Goal: Task Accomplishment & Management: Manage account settings

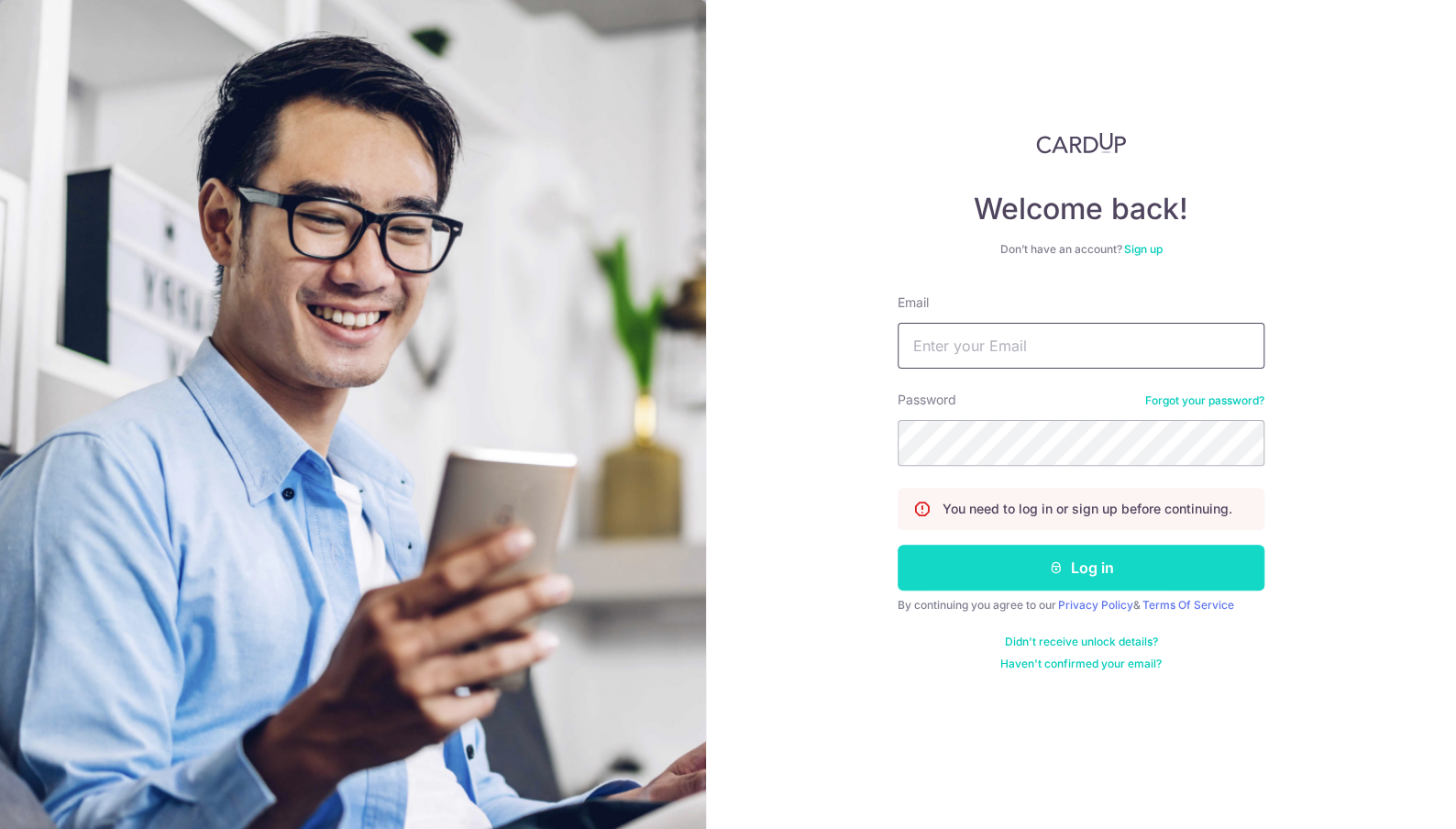
type input "[EMAIL_ADDRESS][DOMAIN_NAME]"
click at [1028, 566] on button "Log in" at bounding box center [1080, 567] width 367 height 46
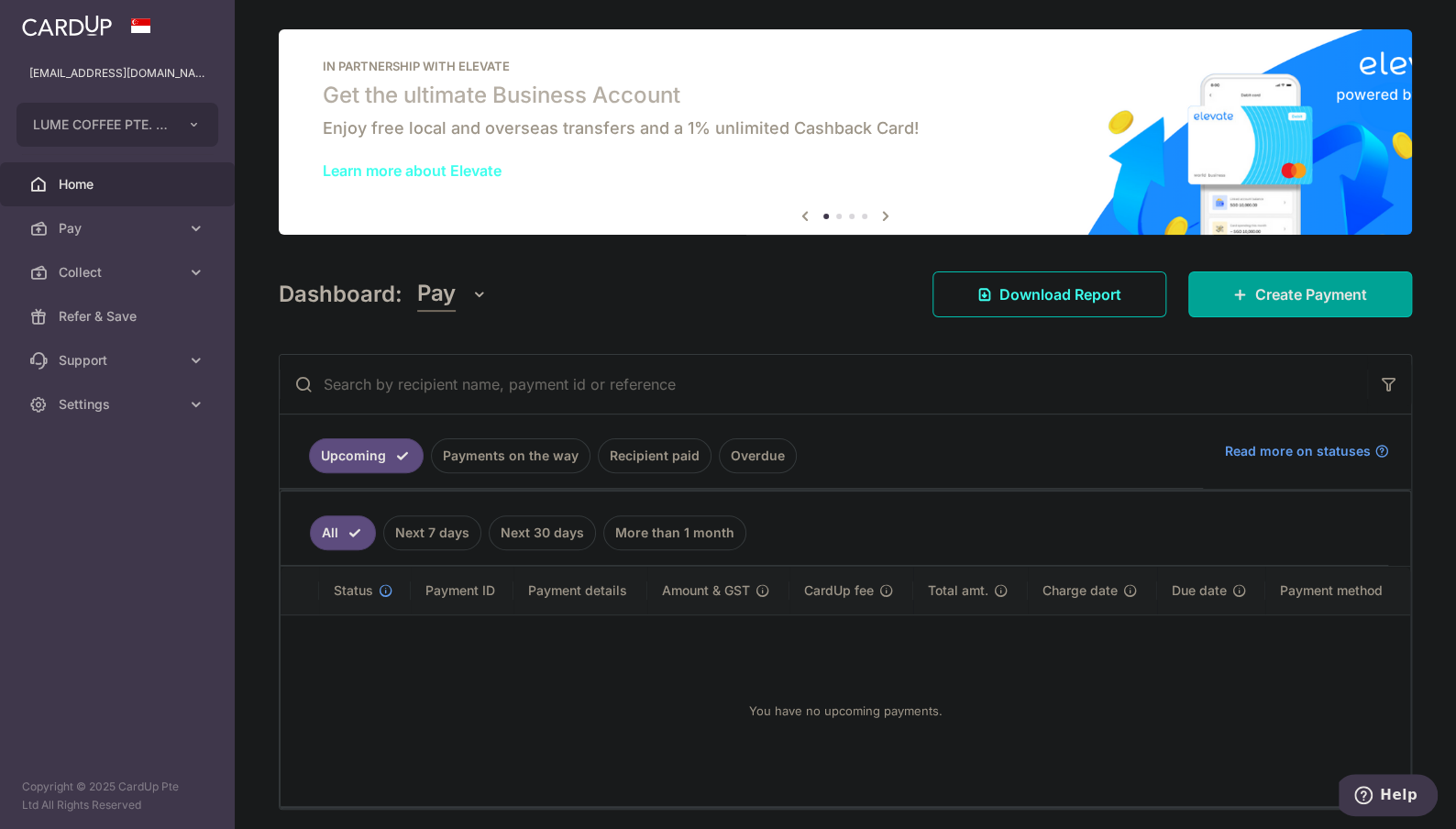
scroll to position [63, 0]
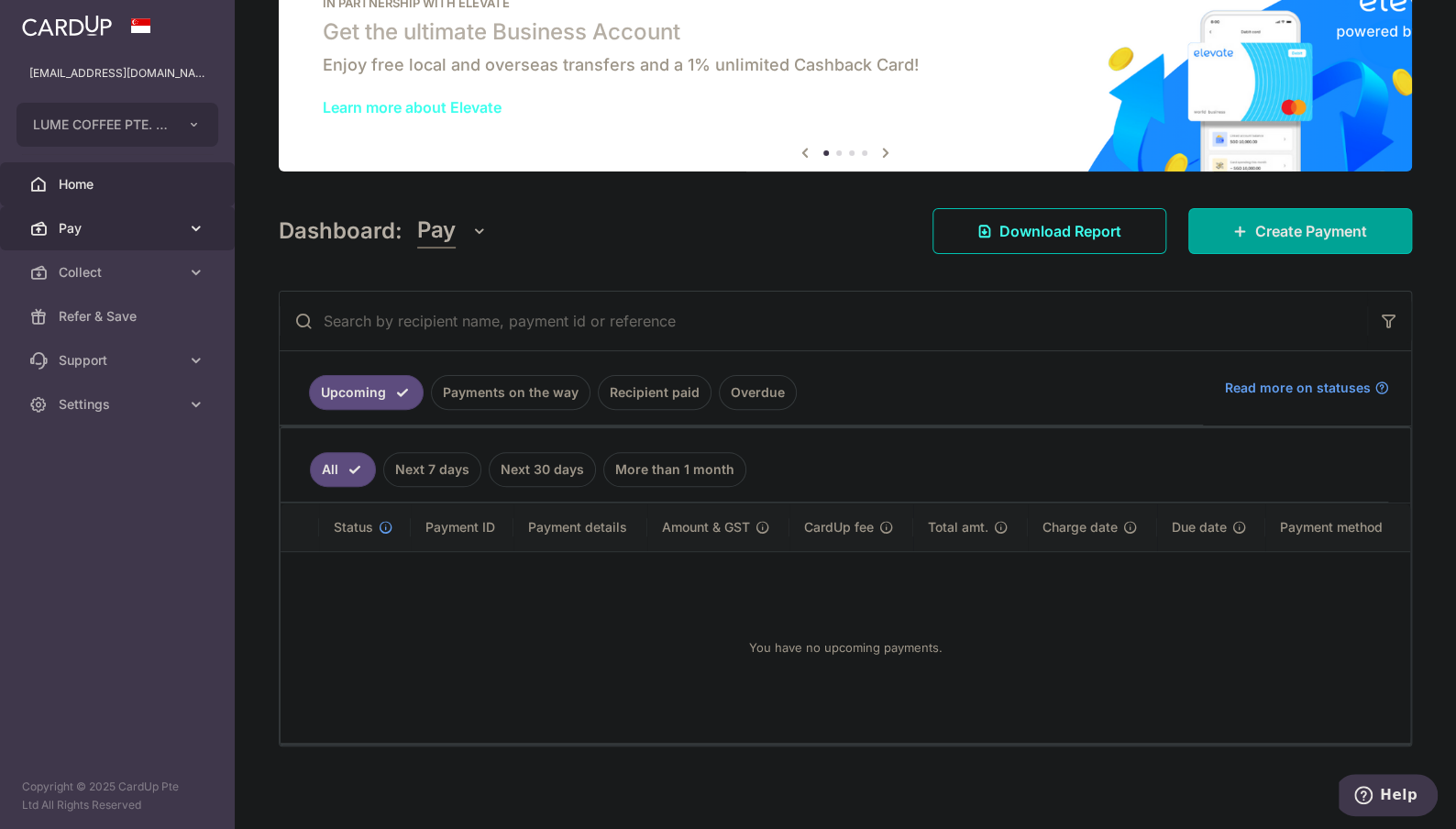
click at [132, 237] on span "Pay" at bounding box center [119, 228] width 121 height 18
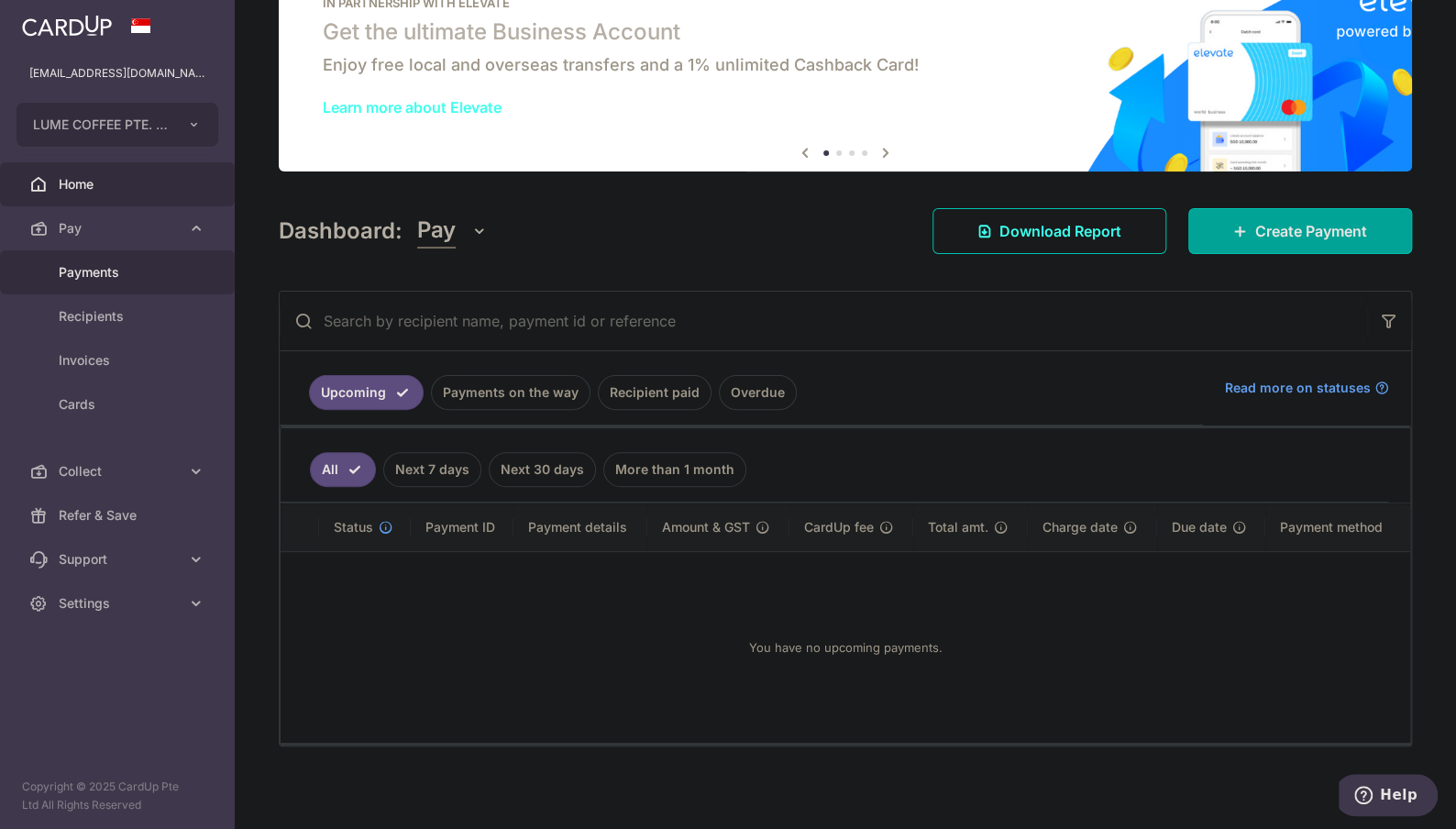
click at [122, 279] on span "Payments" at bounding box center [119, 272] width 121 height 18
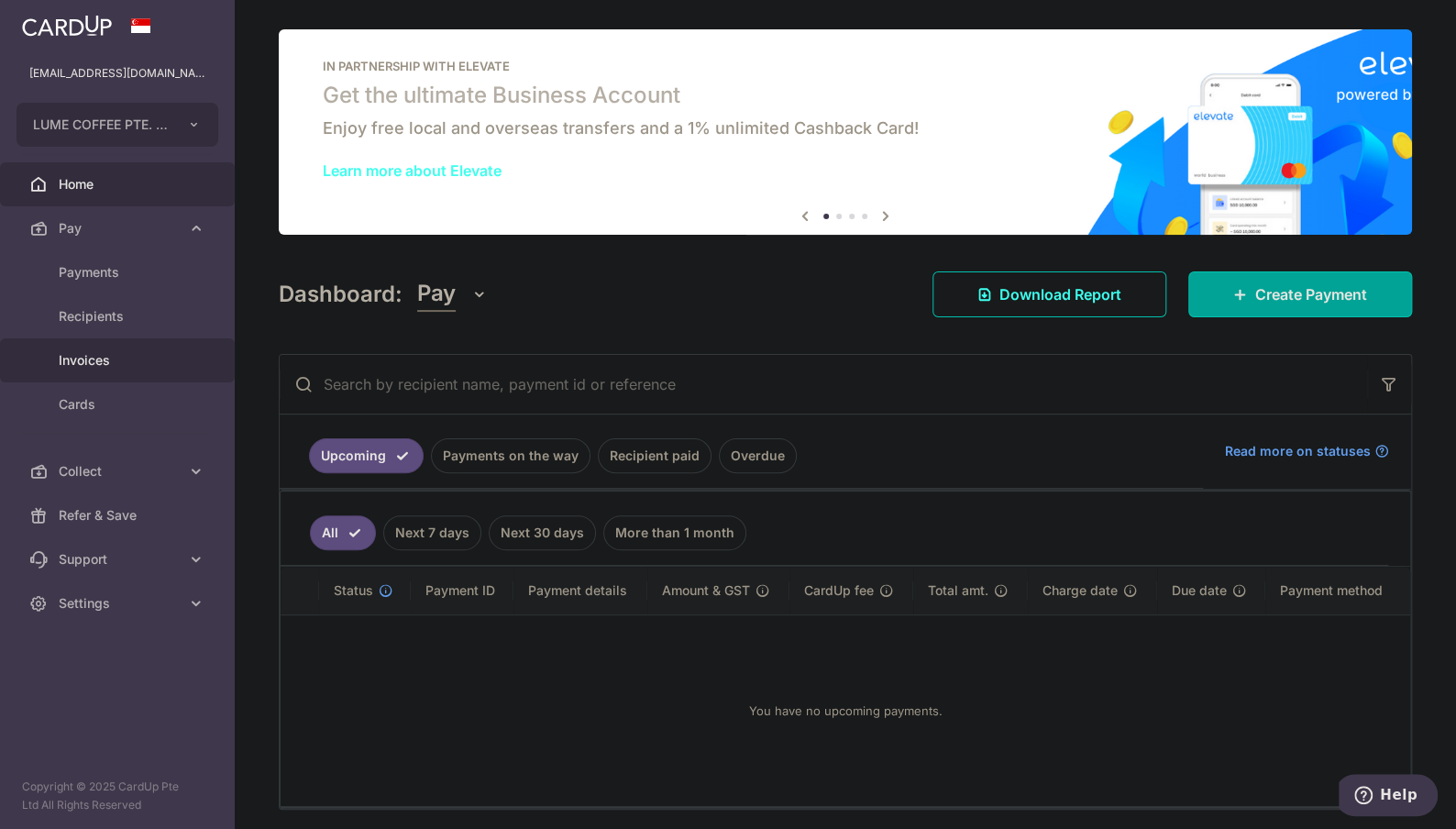
click at [117, 360] on span "Invoices" at bounding box center [119, 360] width 121 height 18
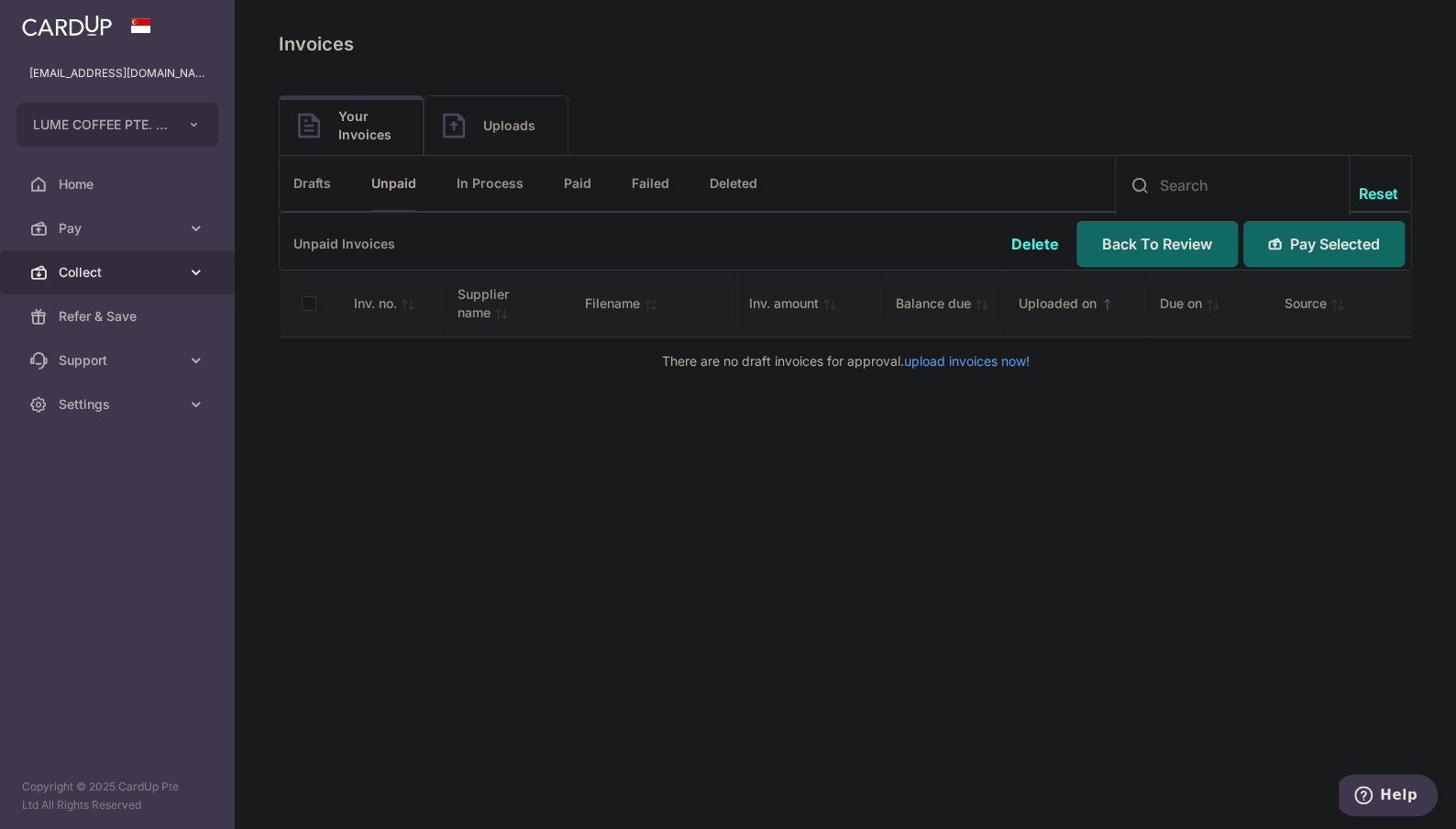
click at [189, 267] on icon at bounding box center [196, 272] width 18 height 18
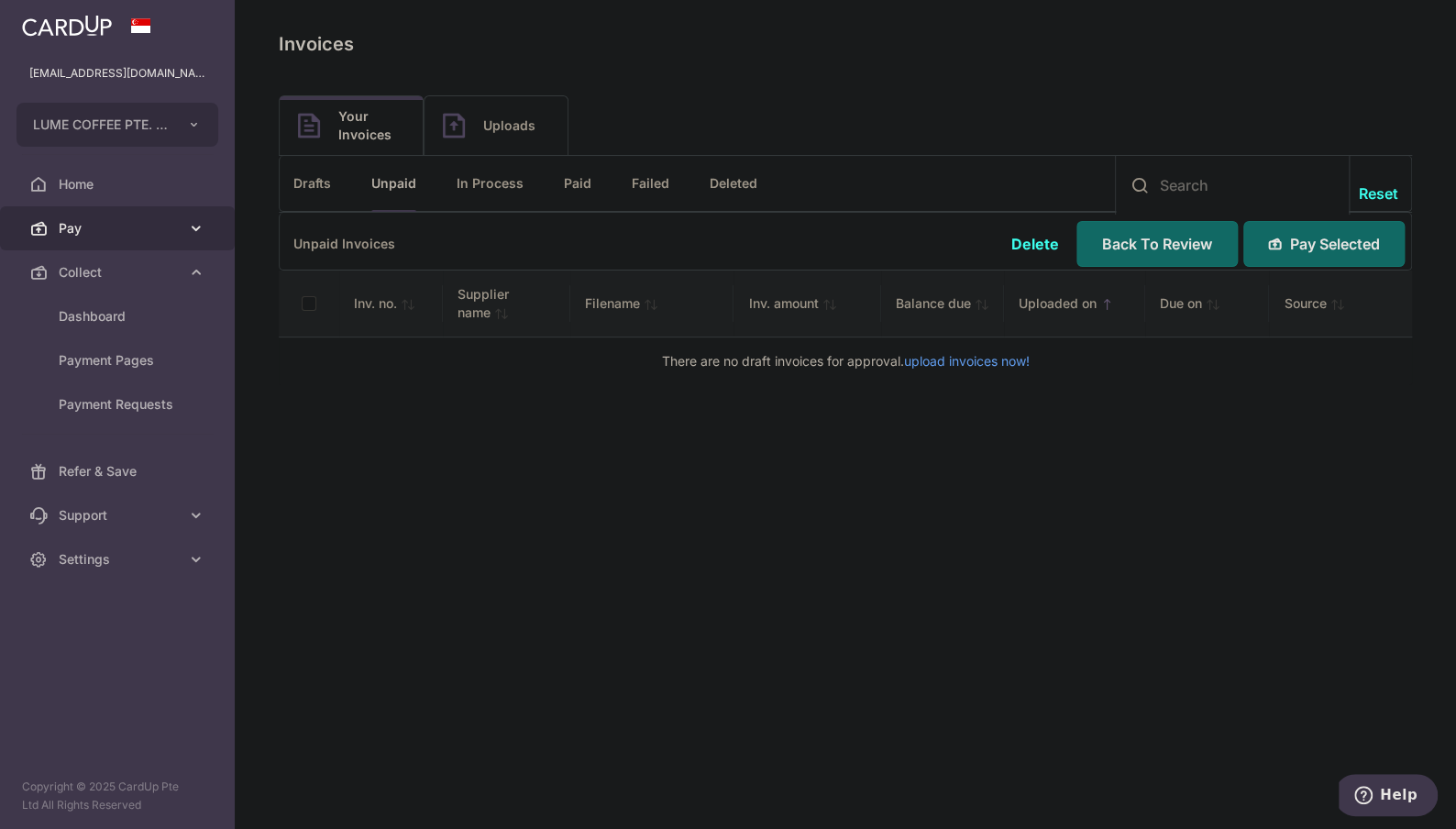
click at [201, 226] on icon at bounding box center [196, 228] width 18 height 18
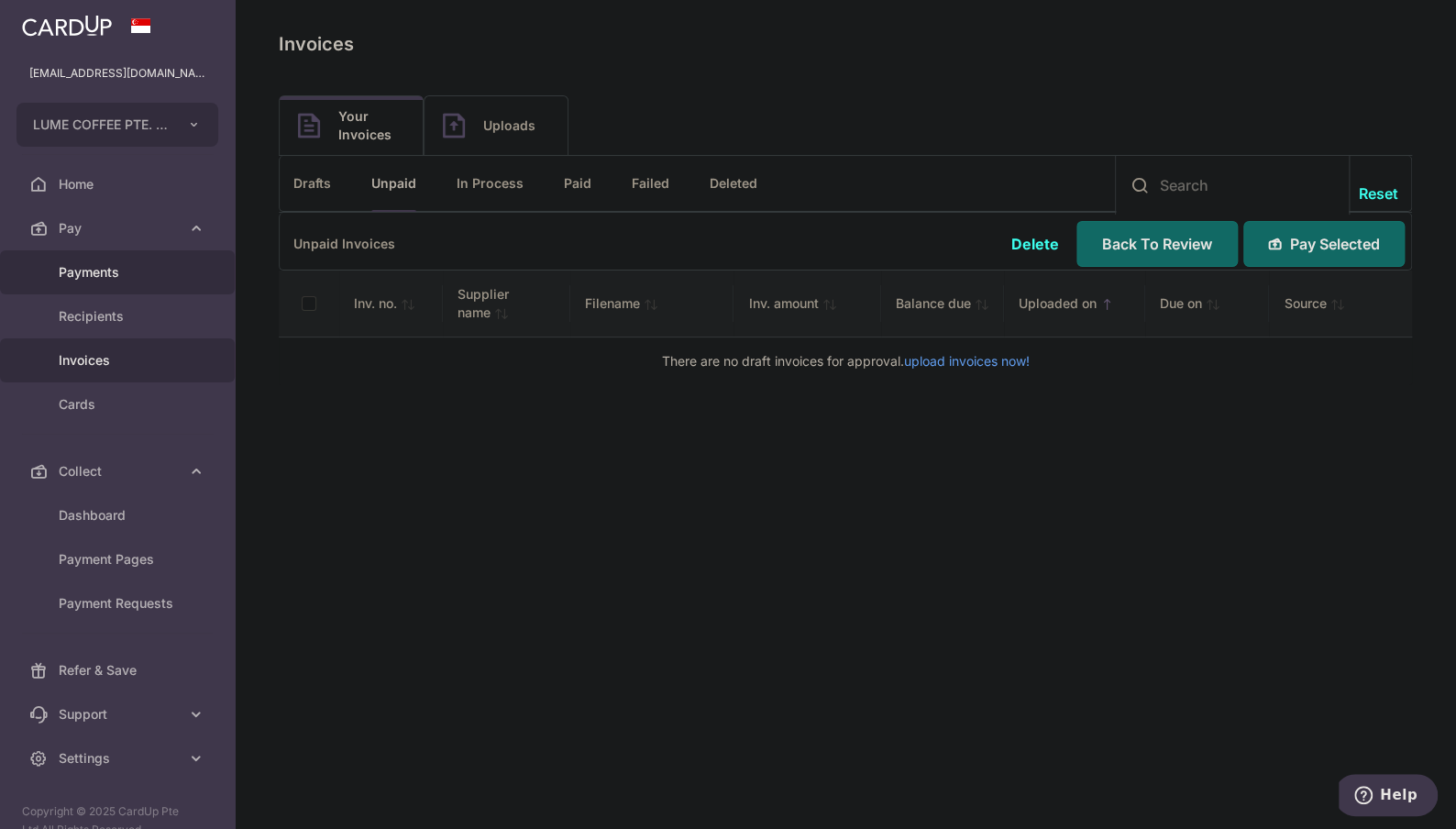
click at [144, 270] on span "Payments" at bounding box center [119, 272] width 121 height 18
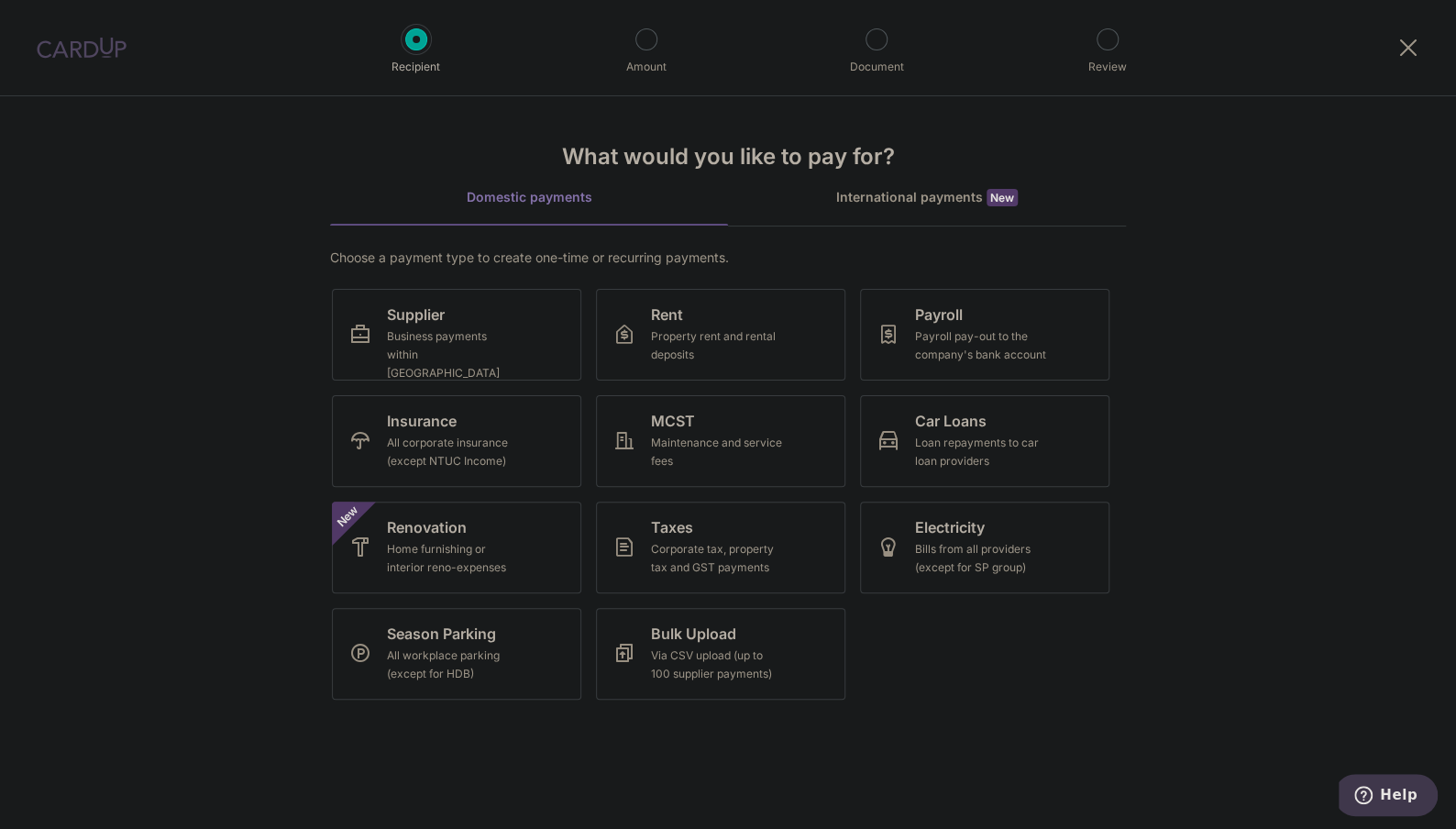
click at [56, 56] on img at bounding box center [81, 48] width 90 height 22
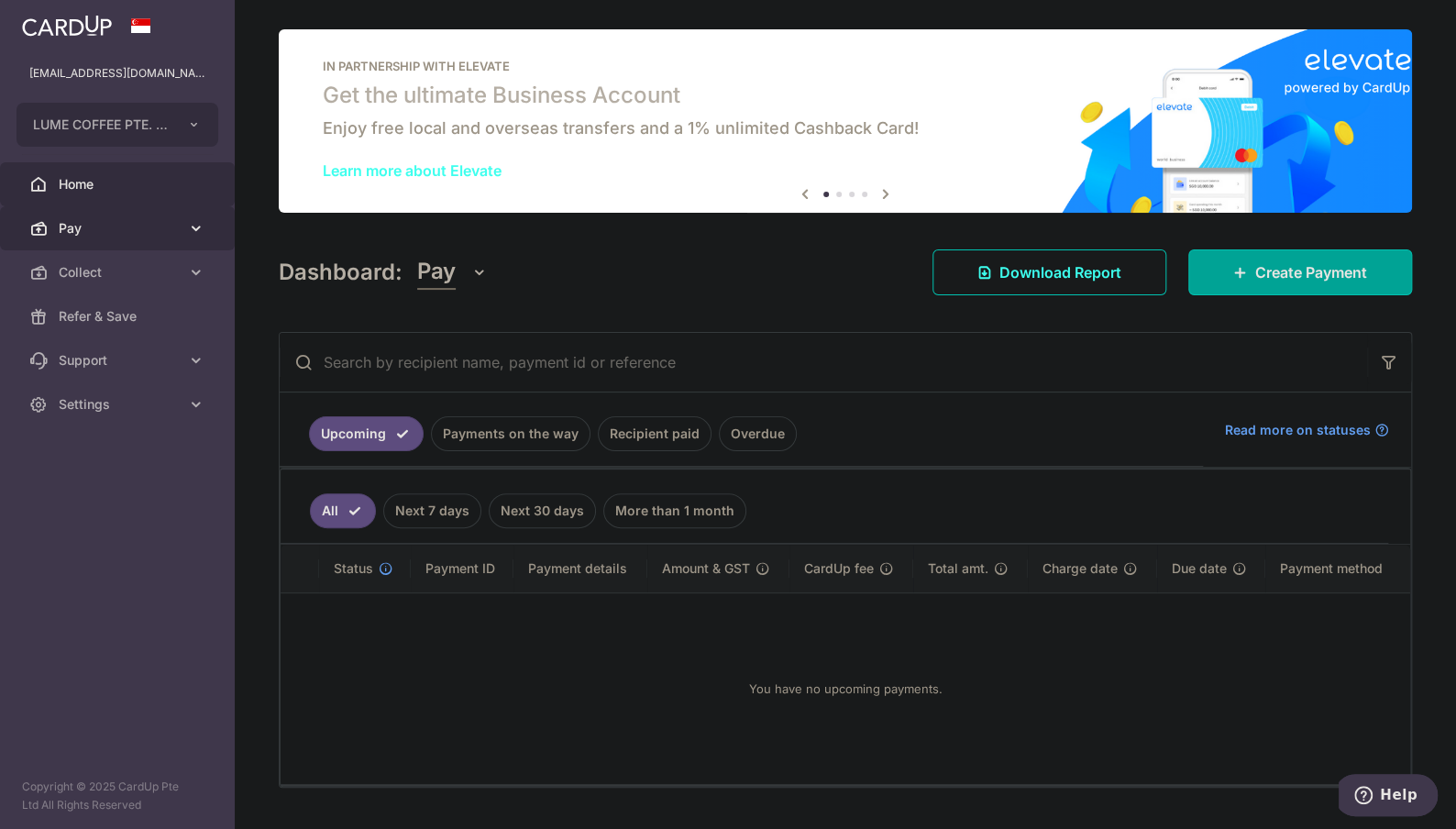
click at [198, 230] on icon at bounding box center [196, 228] width 18 height 18
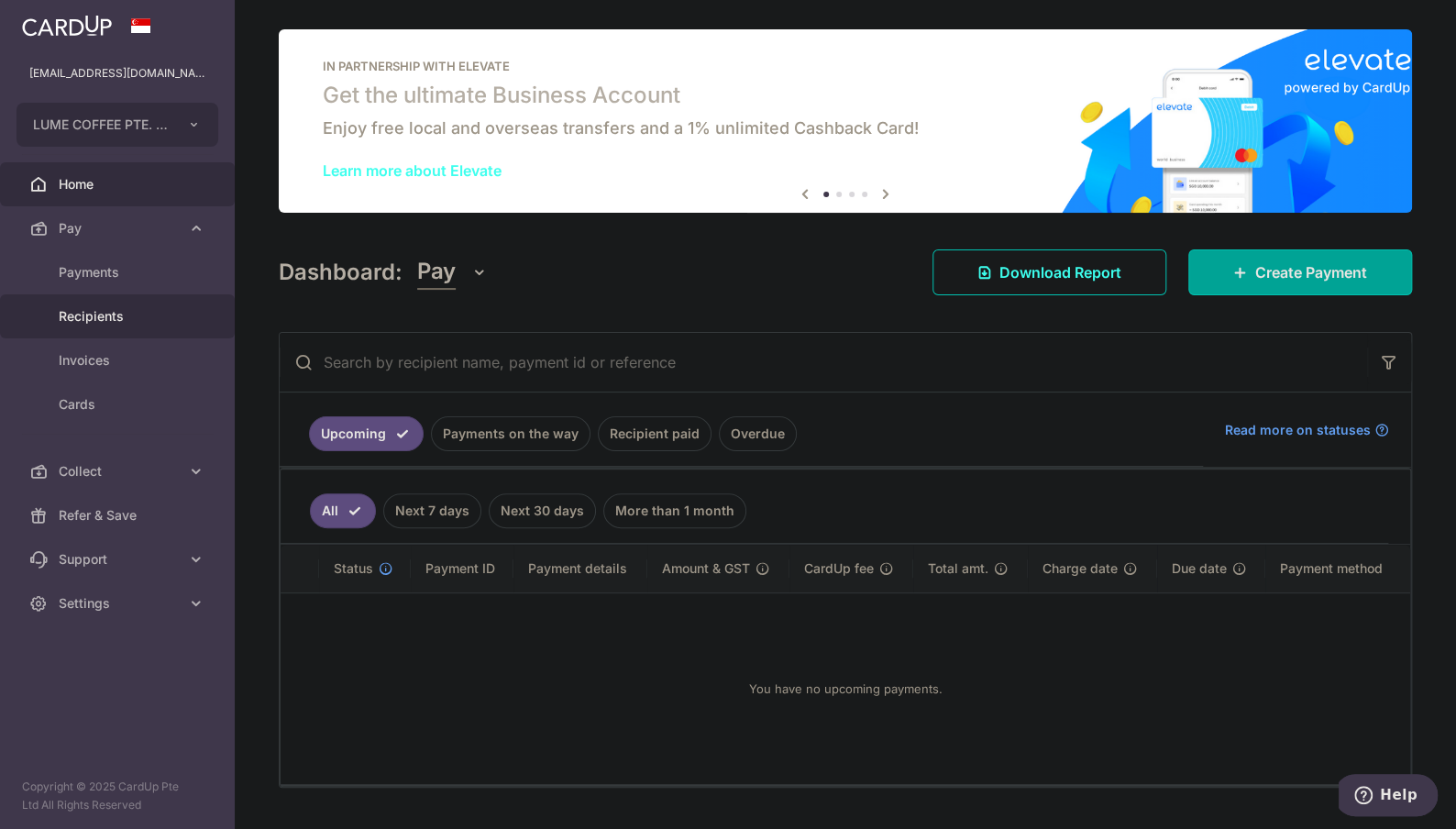
click at [160, 322] on span "Recipients" at bounding box center [119, 316] width 121 height 18
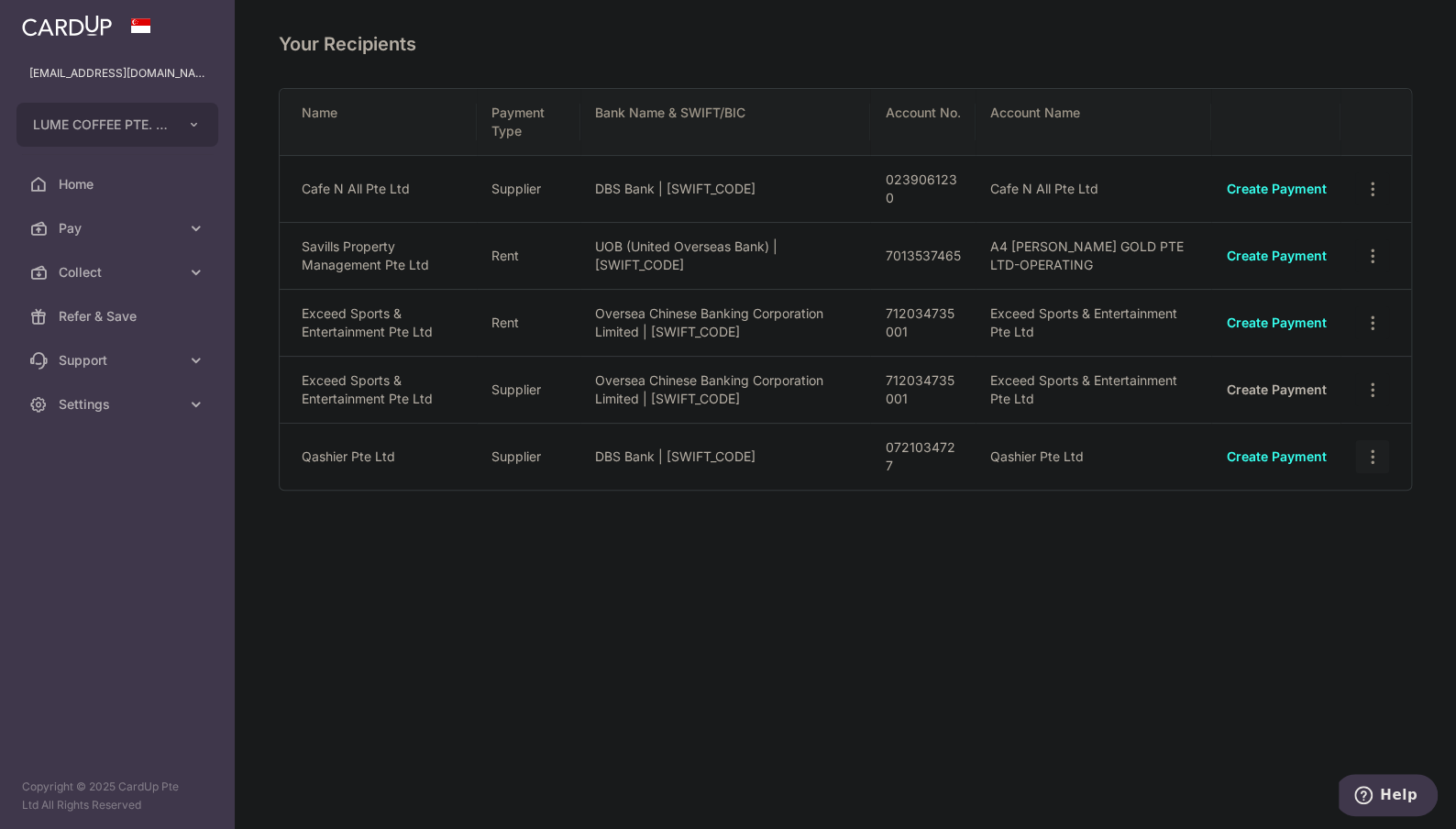
click at [1374, 460] on icon "button" at bounding box center [1371, 456] width 19 height 19
click at [1298, 554] on span "Linked Payments" at bounding box center [1307, 551] width 117 height 18
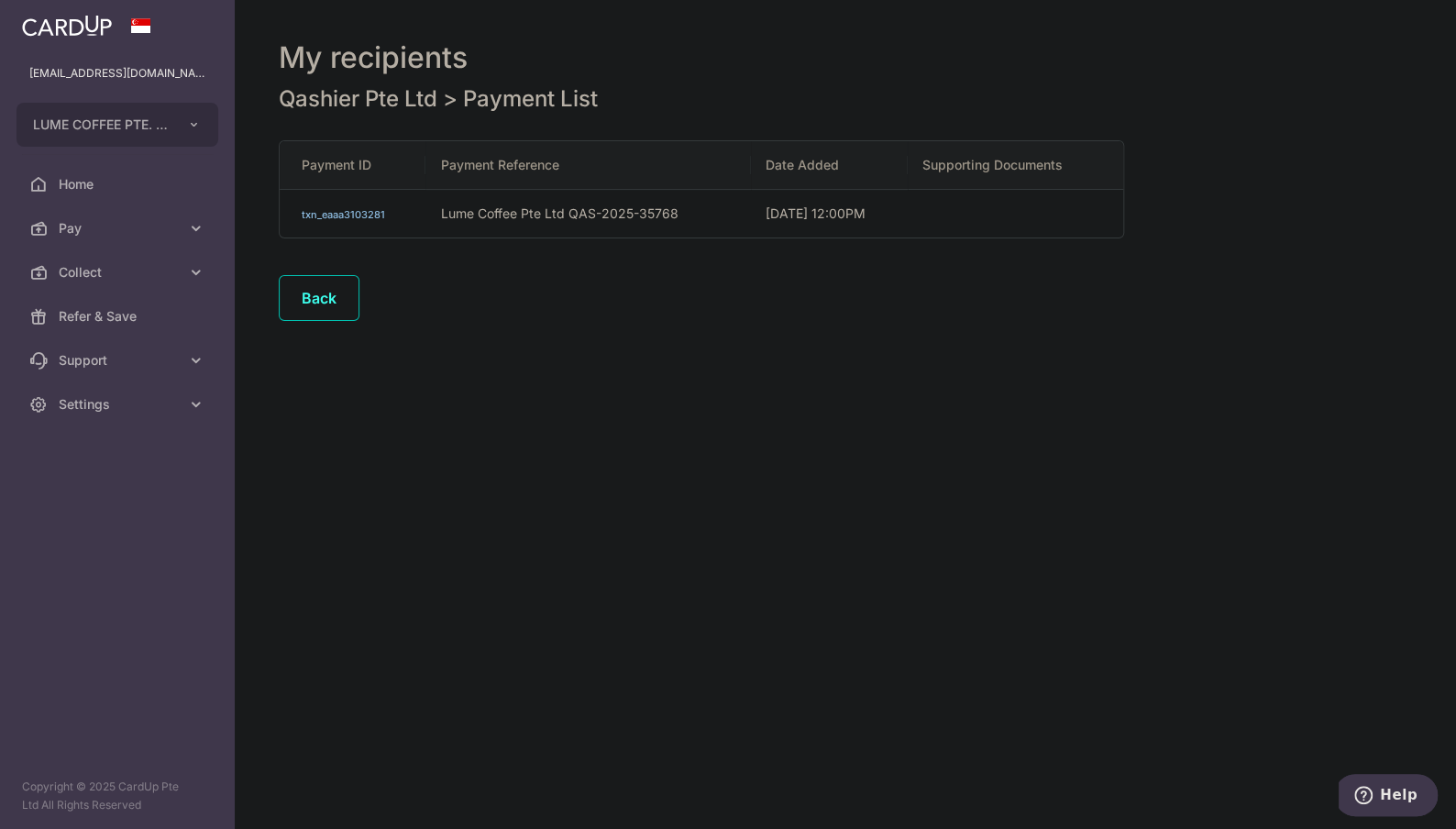
click at [384, 216] on link "txn_eaaa3103281" at bounding box center [343, 214] width 83 height 13
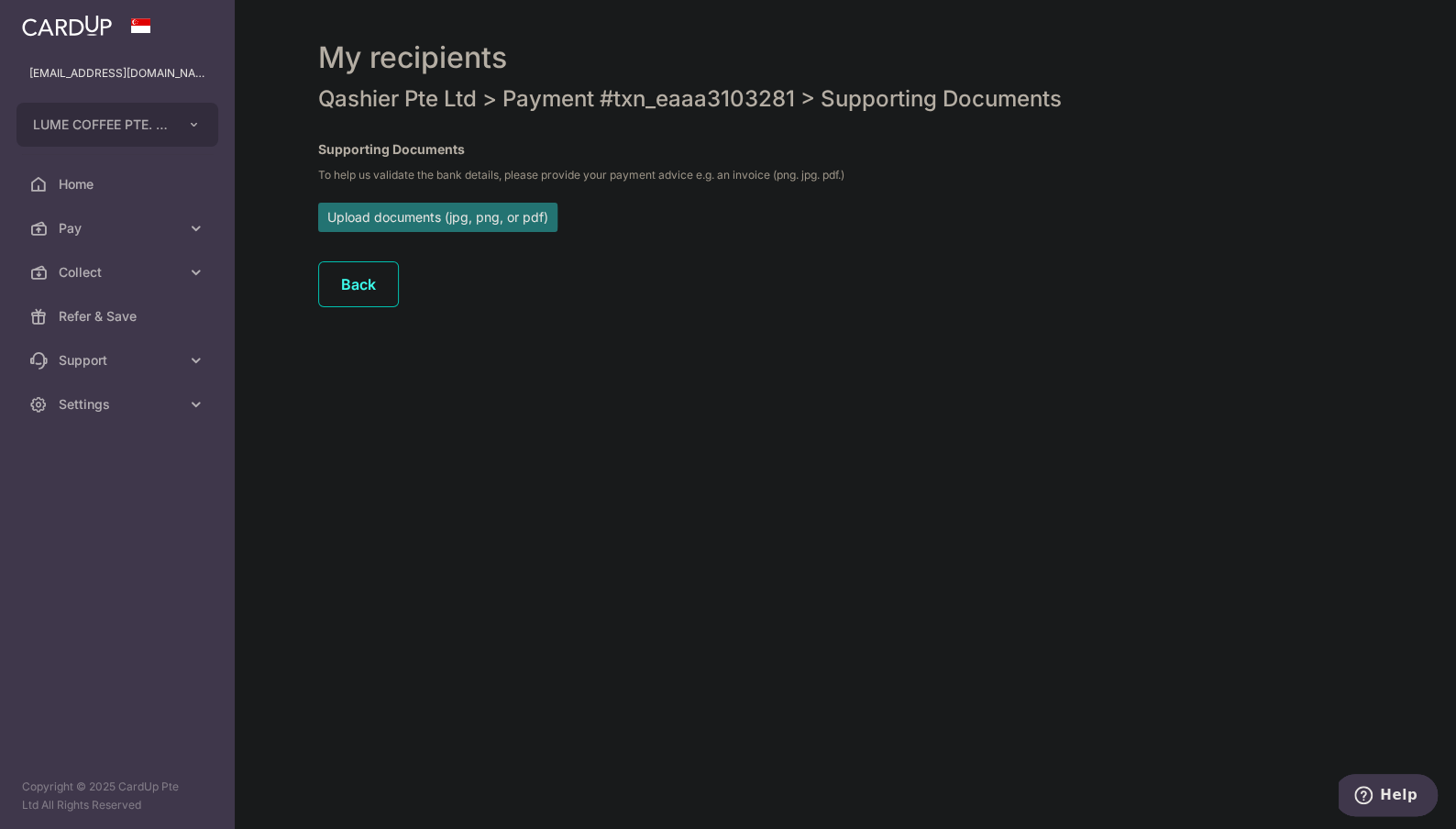
click at [471, 215] on input "file" at bounding box center [437, 216] width 239 height 28
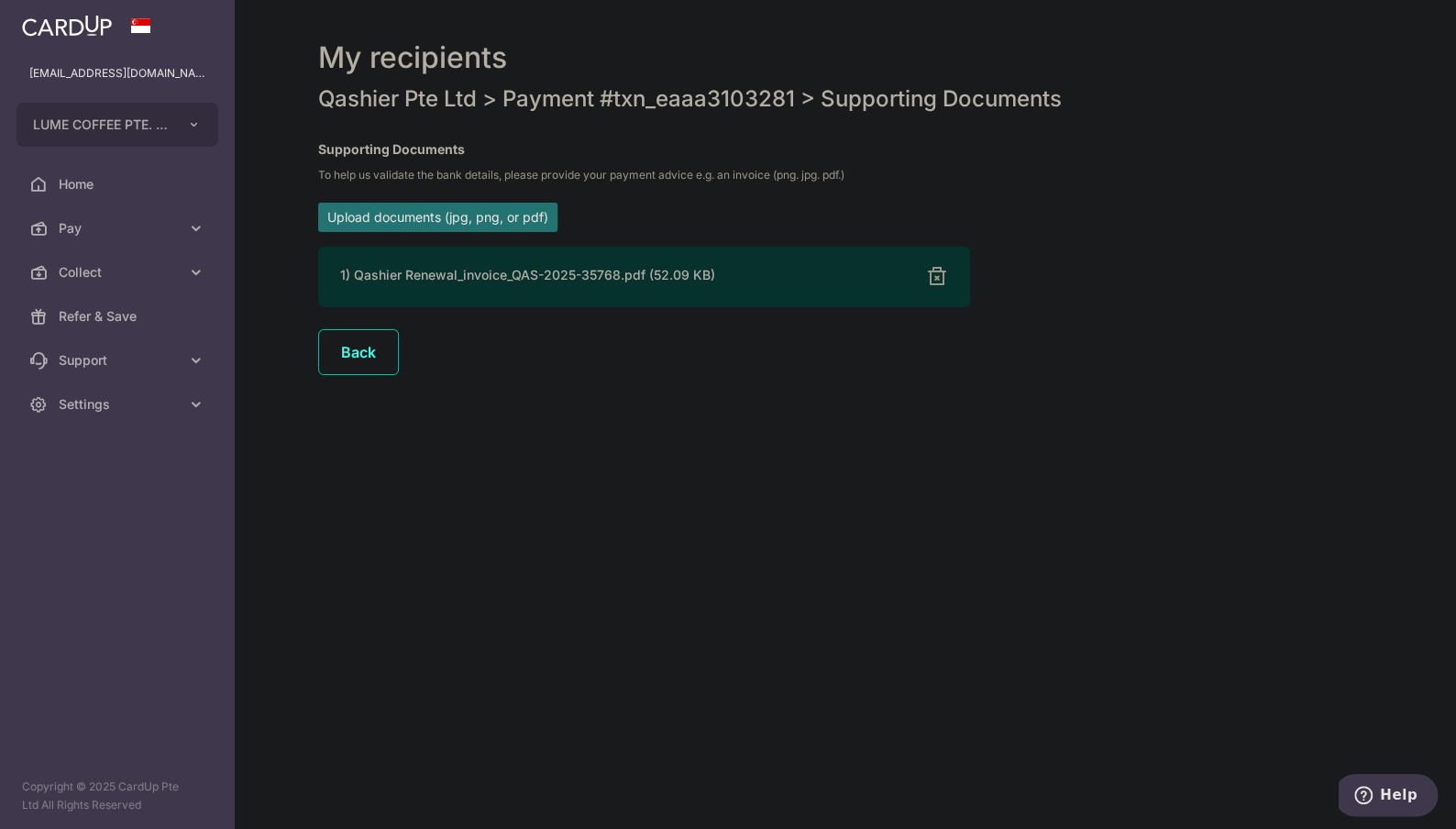
click at [686, 459] on div "My recipients Qashier Pte Ltd > Payment #txn_eaaa3103281 > Supporting Documents…" at bounding box center [845, 414] width 1221 height 829
click at [387, 354] on link "Back" at bounding box center [358, 352] width 80 height 46
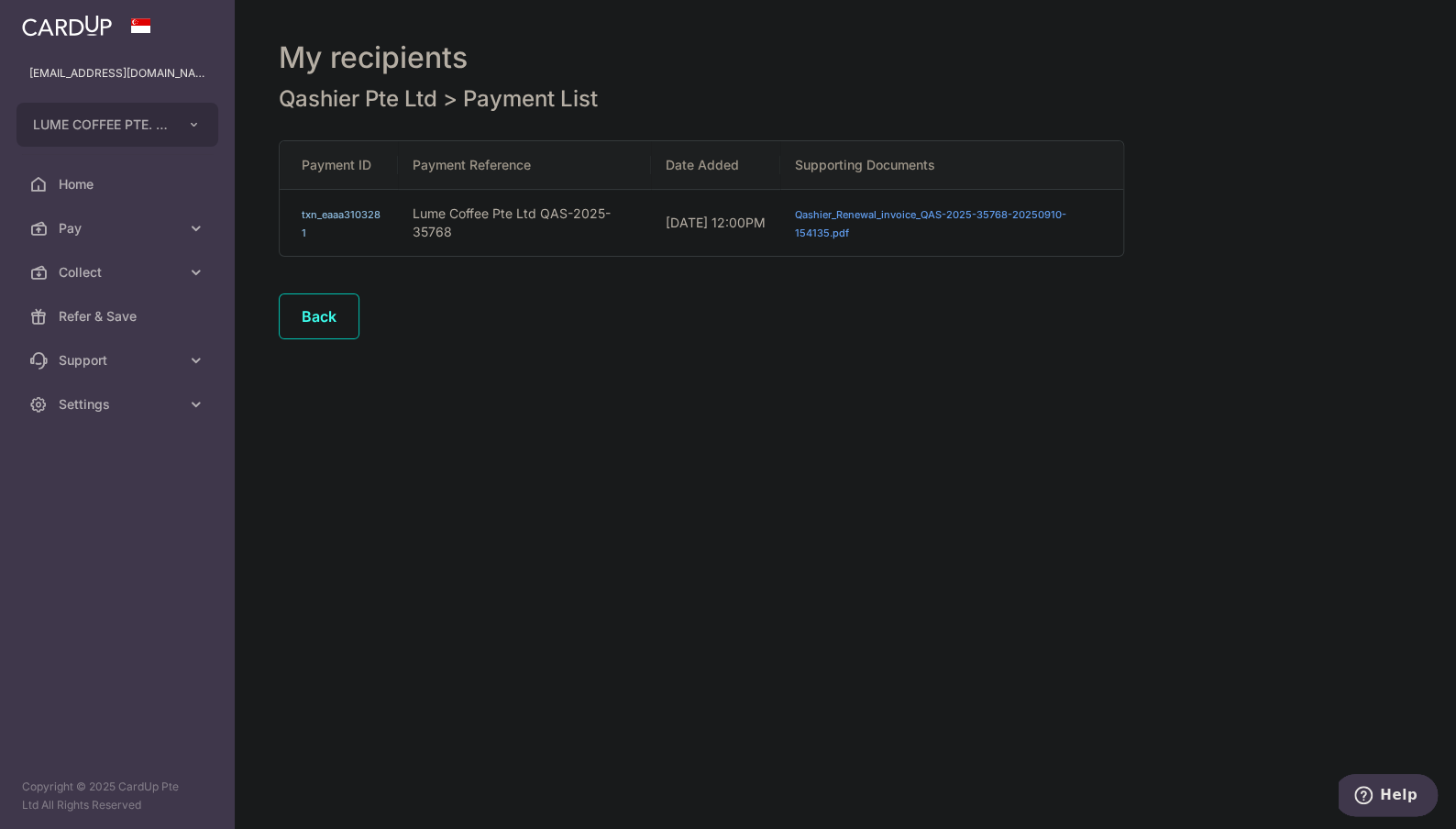
click at [334, 212] on link "txn_eaaa3103281" at bounding box center [341, 223] width 79 height 31
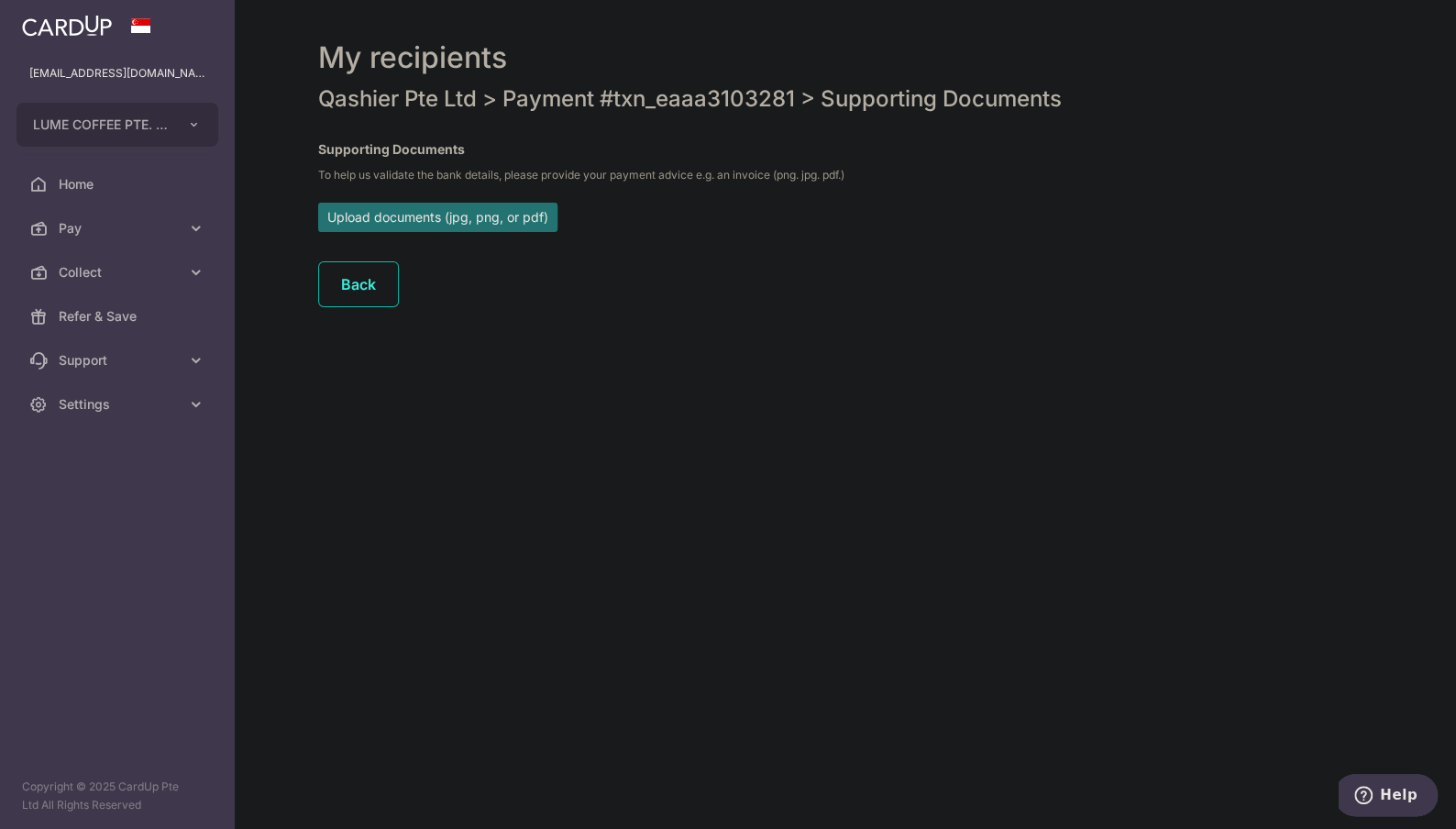
click at [342, 277] on div "Upload documents (jpg, png, or pdf) Back" at bounding box center [712, 266] width 805 height 127
click at [710, 395] on div "Back" at bounding box center [644, 363] width 670 height 67
click at [380, 349] on link "Back" at bounding box center [358, 352] width 80 height 46
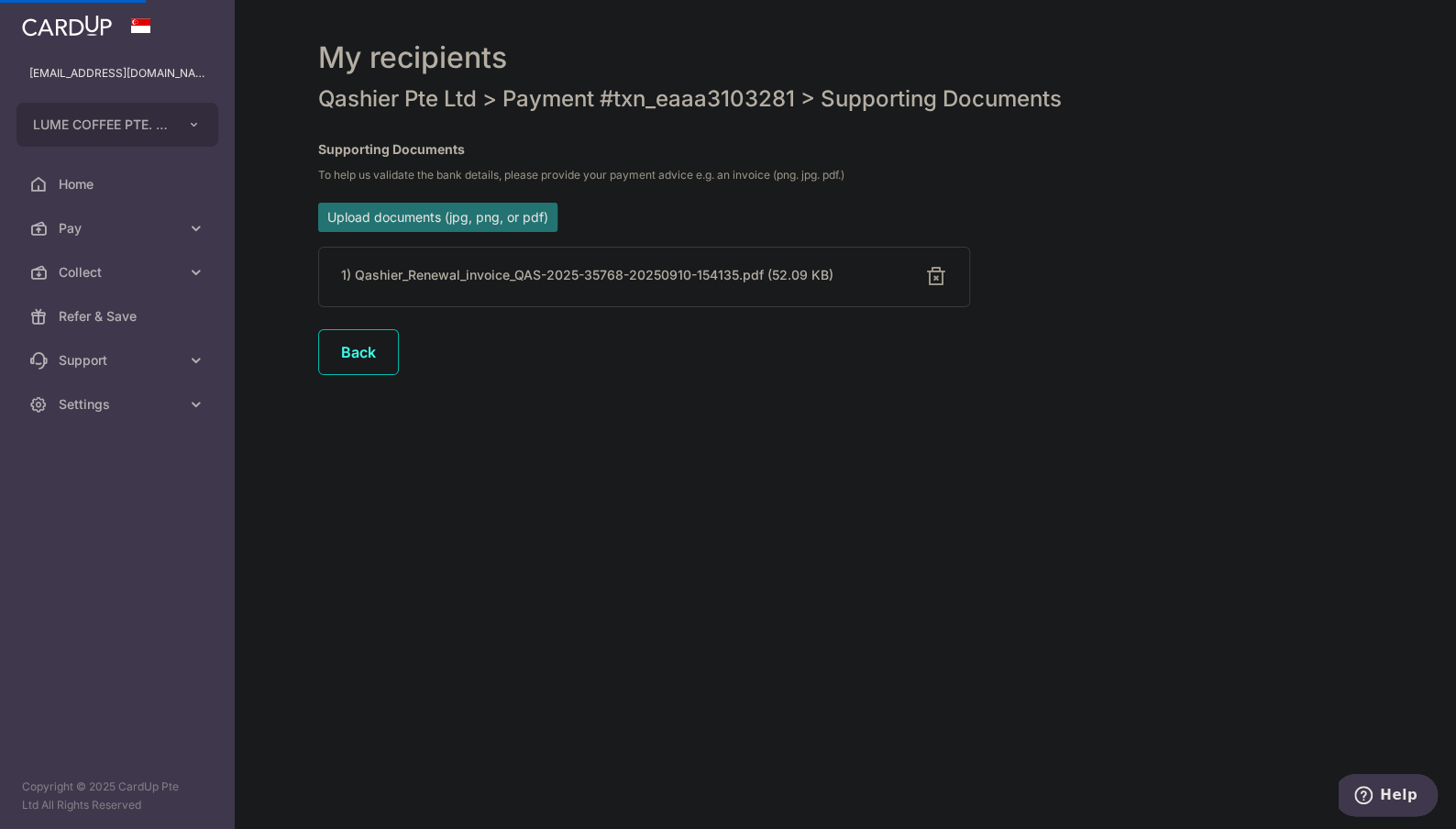
click at [772, 461] on div "My recipients Qashier Pte Ltd > Payment #txn_eaaa3103281 > Supporting Documents…" at bounding box center [845, 414] width 1221 height 829
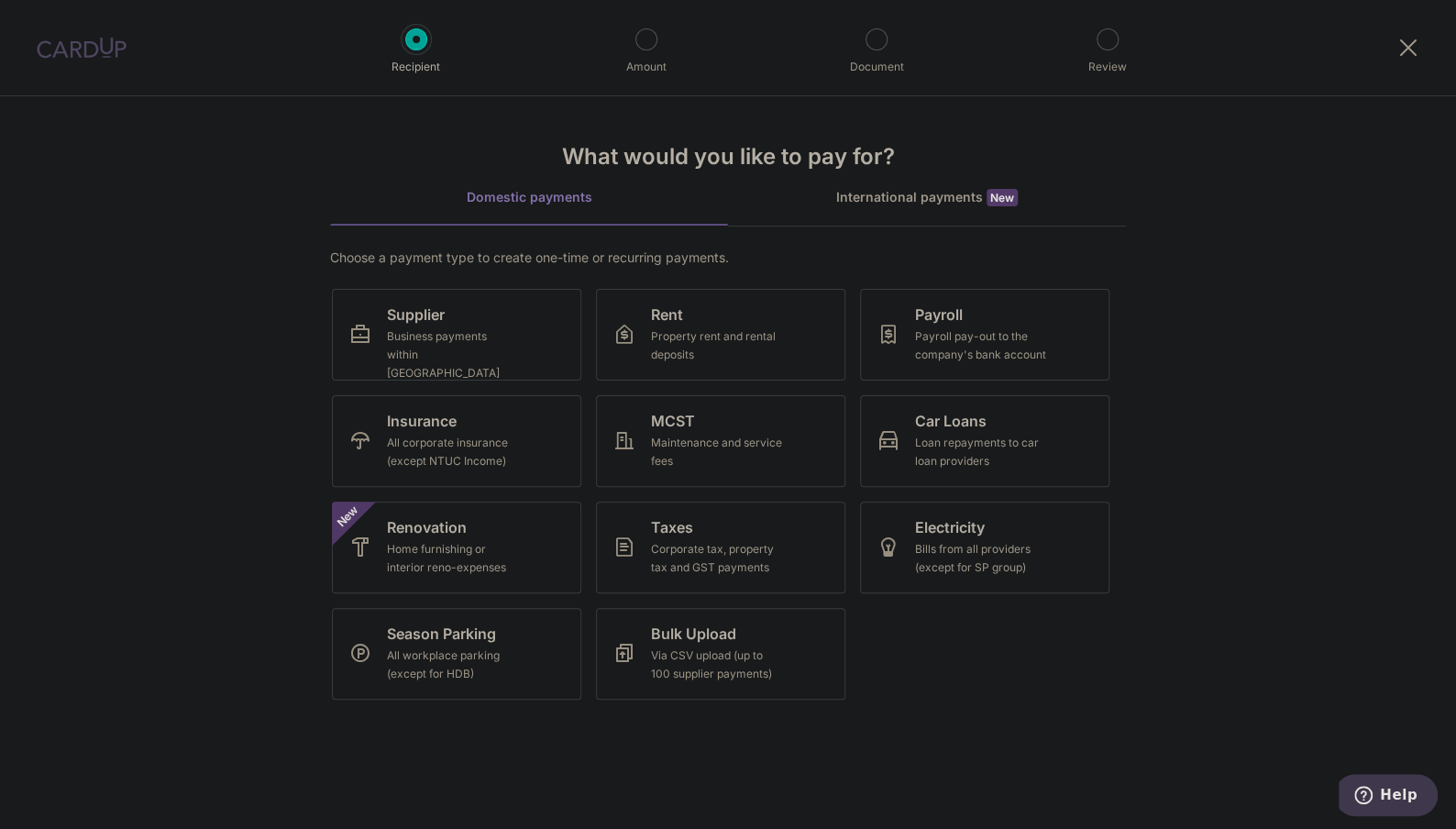
click at [67, 62] on div at bounding box center [81, 48] width 164 height 95
click at [67, 55] on img at bounding box center [81, 48] width 90 height 22
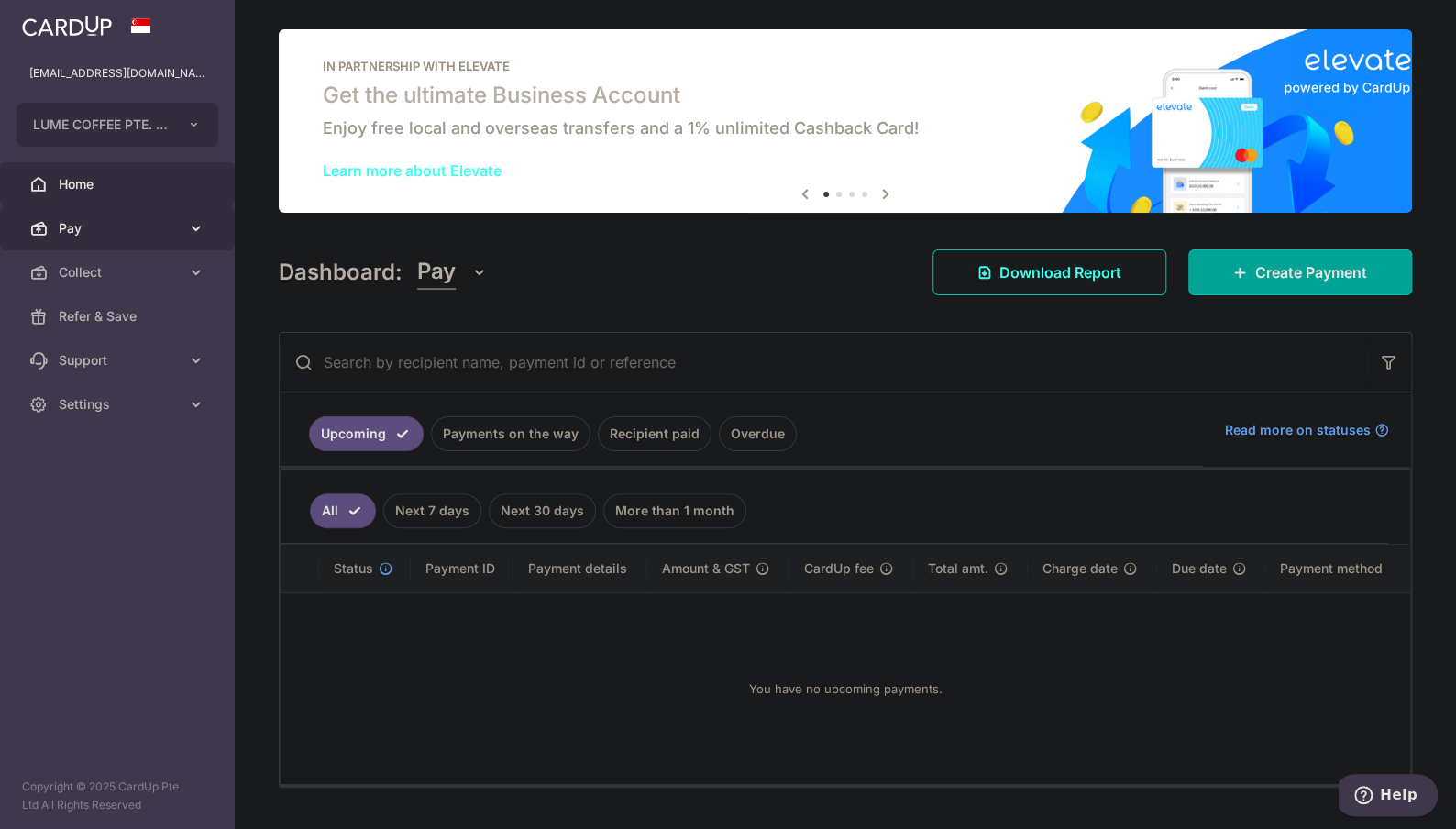
click at [82, 226] on span "Pay" at bounding box center [119, 228] width 121 height 18
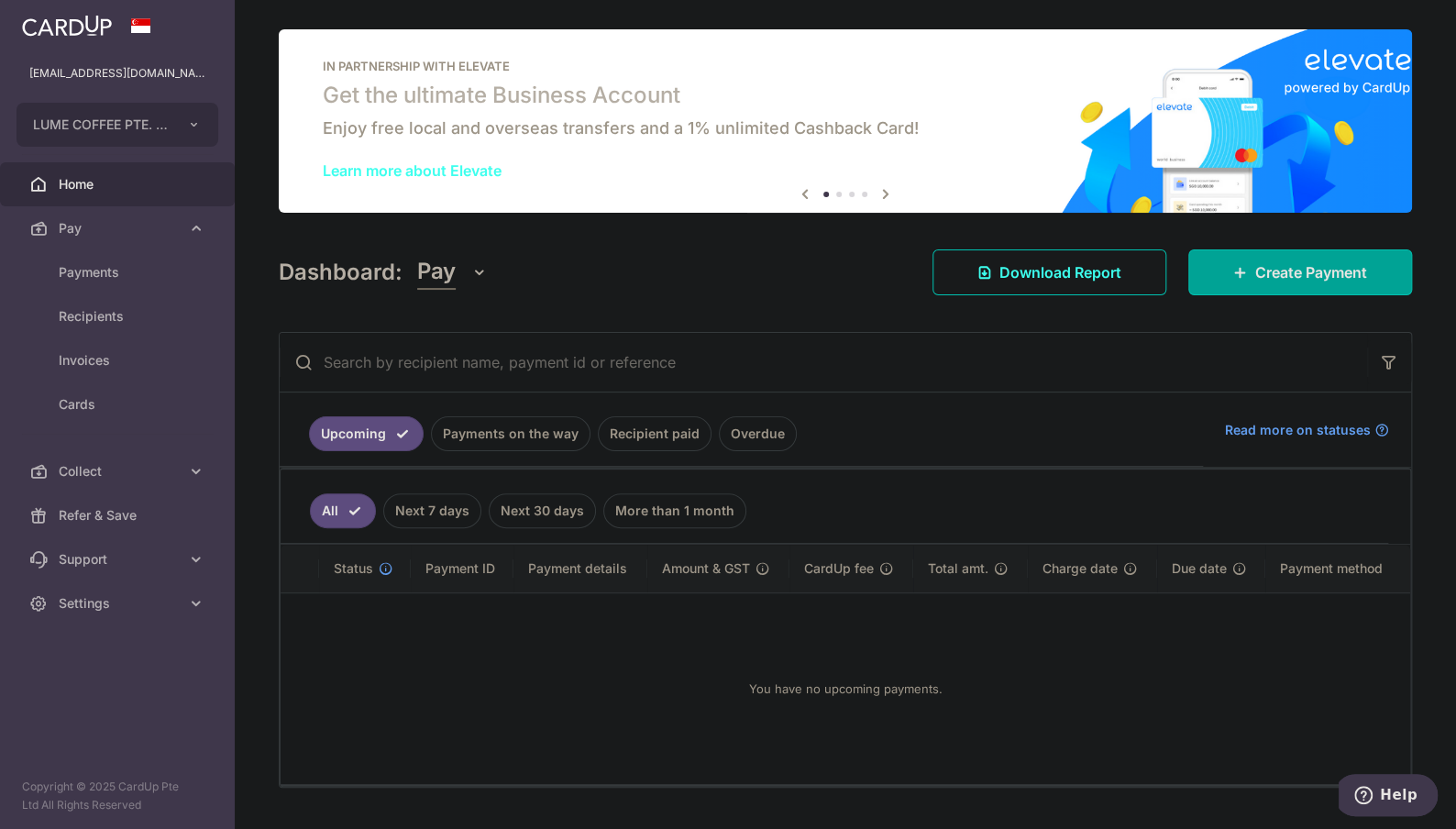
click at [462, 423] on link "Payments on the way" at bounding box center [510, 433] width 160 height 35
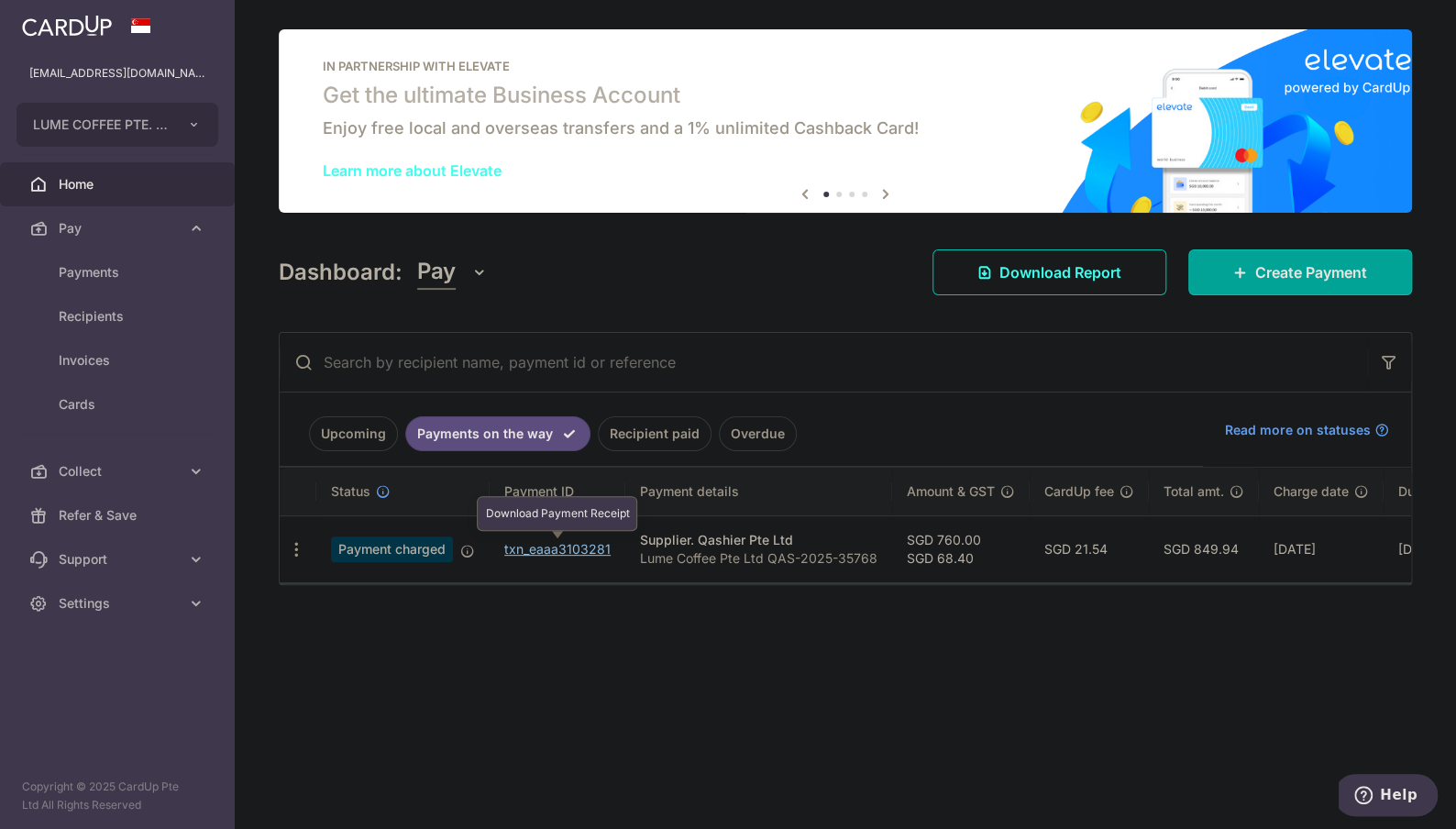
click at [557, 555] on link "txn_eaaa3103281" at bounding box center [557, 549] width 106 height 16
drag, startPoint x: 626, startPoint y: 722, endPoint x: 543, endPoint y: 706, distance: 84.5
click at [543, 706] on div "× Pause Schedule Pause all future payments in this series Pause just this one p…" at bounding box center [845, 414] width 1221 height 829
click at [663, 422] on link "Recipient paid" at bounding box center [654, 433] width 114 height 35
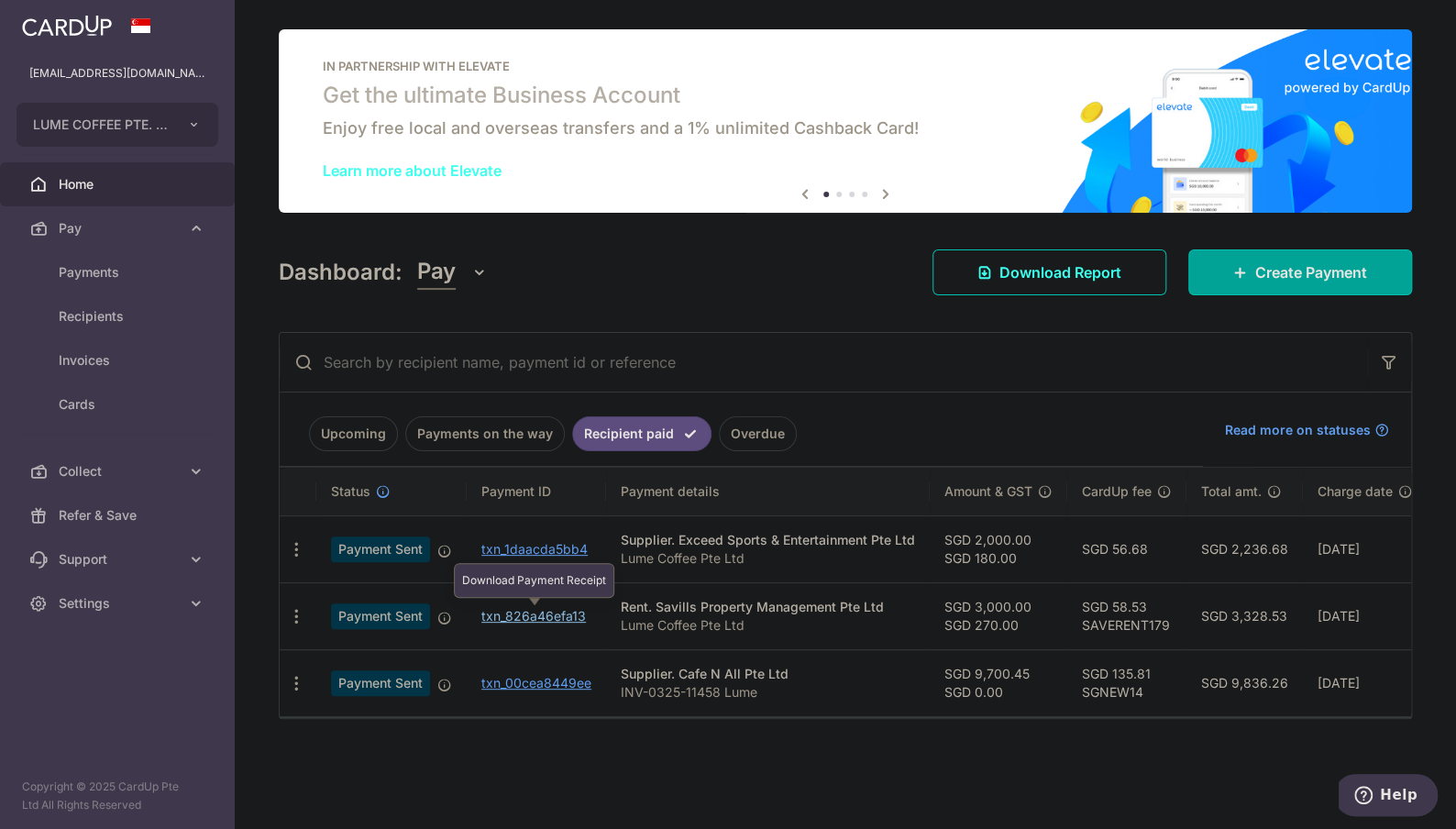
click at [523, 618] on link "txn_826a46efa13" at bounding box center [533, 616] width 104 height 16
click at [725, 431] on link "Overdue" at bounding box center [757, 433] width 78 height 35
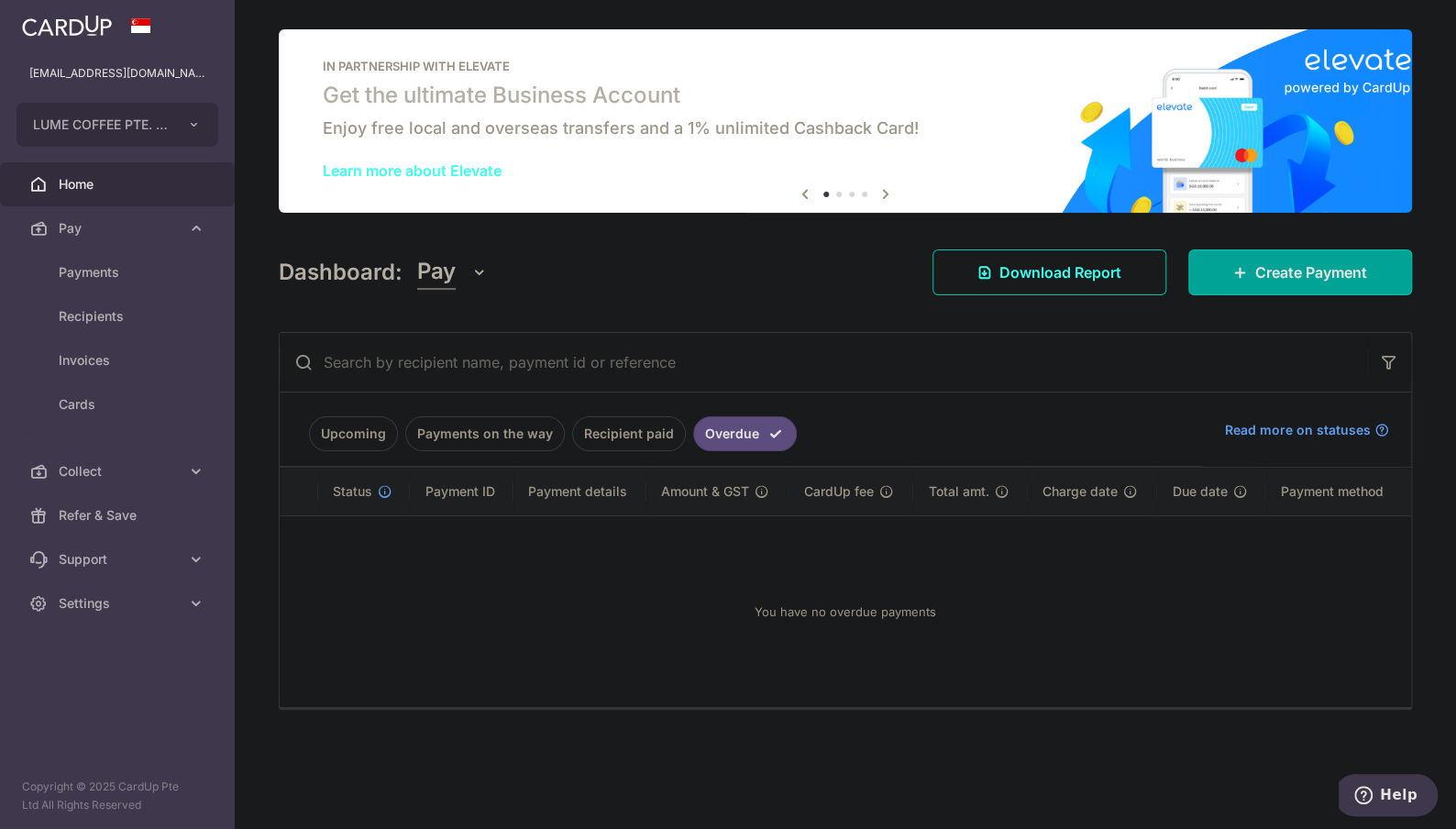
click at [466, 433] on link "Payments on the way" at bounding box center [485, 433] width 160 height 35
